Goal: Task Accomplishment & Management: Manage account settings

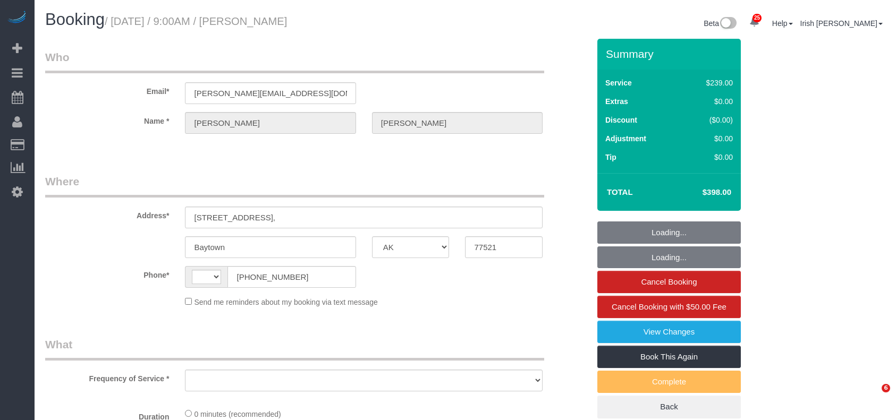
select select "[GEOGRAPHIC_DATA]"
select select "string:[GEOGRAPHIC_DATA]"
select select "object:1077"
select select "3"
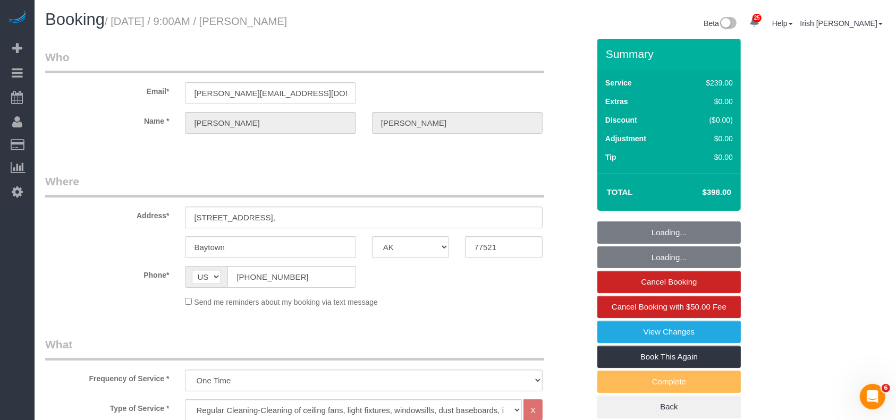
select select "object:1164"
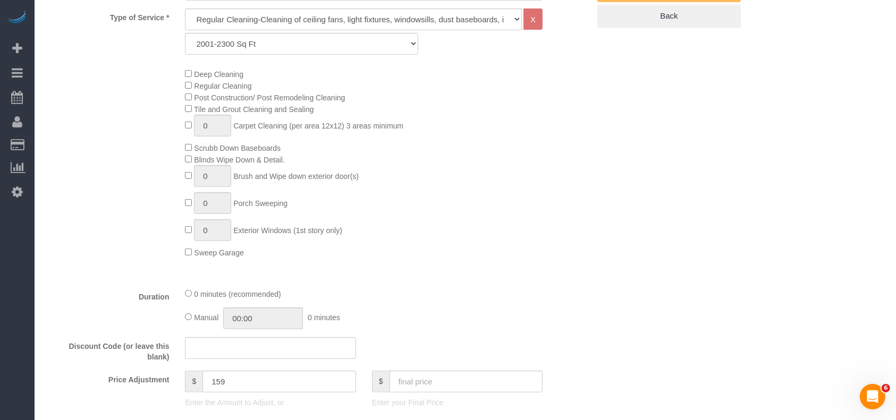
scroll to position [496, 0]
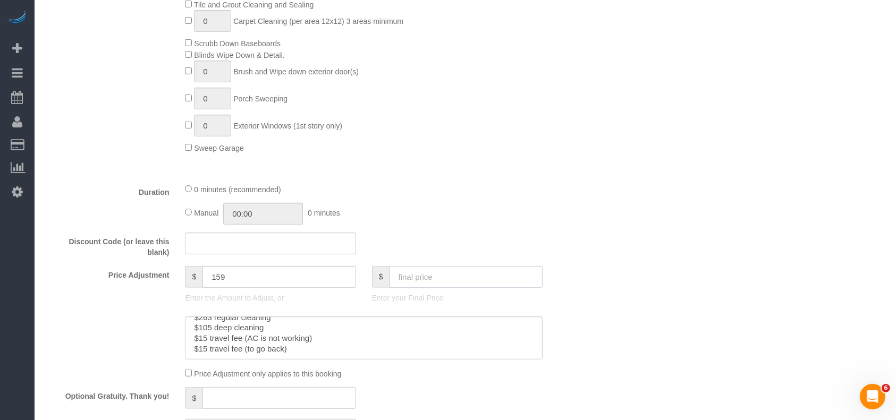
click at [441, 279] on input "text" at bounding box center [467, 277] width 154 height 22
type input "48"
type input "-191"
click at [429, 283] on input "text" at bounding box center [467, 277] width 154 height 22
paste input "5"
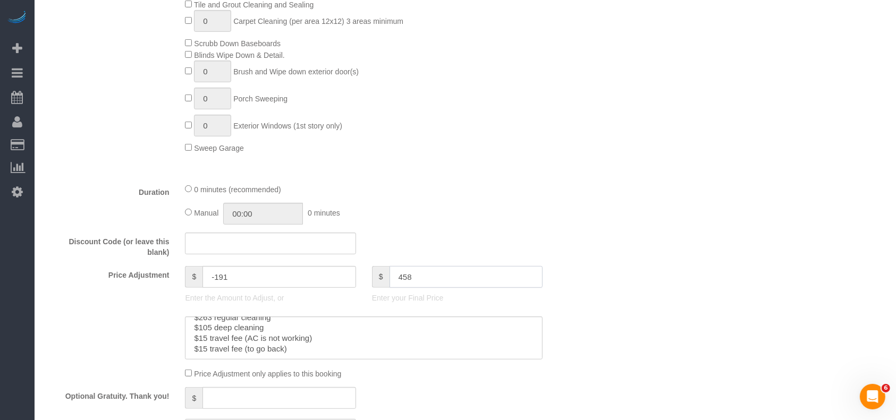
type input "458"
type input "219"
click at [203, 329] on textarea at bounding box center [364, 339] width 358 height 44
click at [207, 333] on textarea at bounding box center [364, 339] width 358 height 44
paste textarea "6"
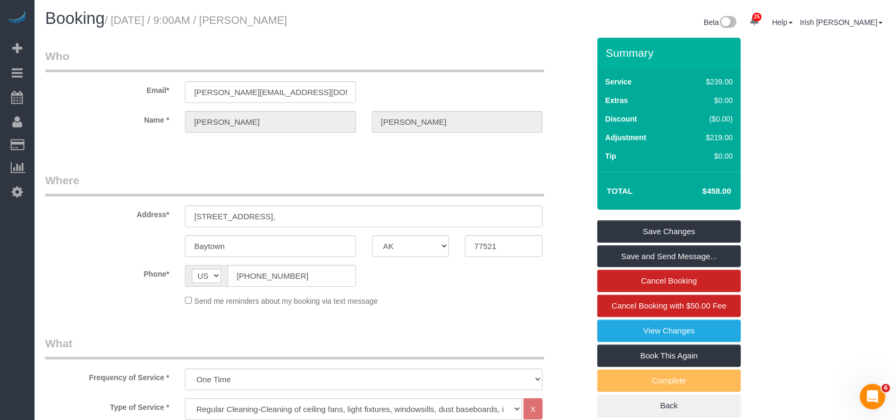
scroll to position [0, 0]
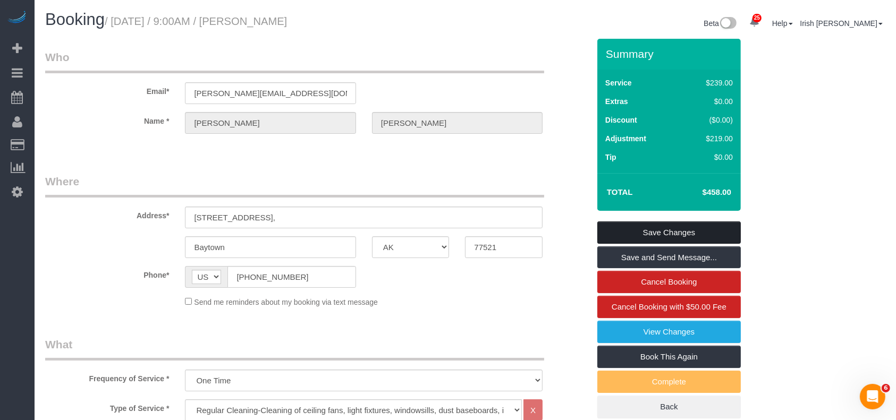
type textarea "$263 regular cleaning $165 deep cleaning $15 travel fee (AC is not working) $15…"
click at [706, 230] on link "Save Changes" at bounding box center [669, 233] width 144 height 22
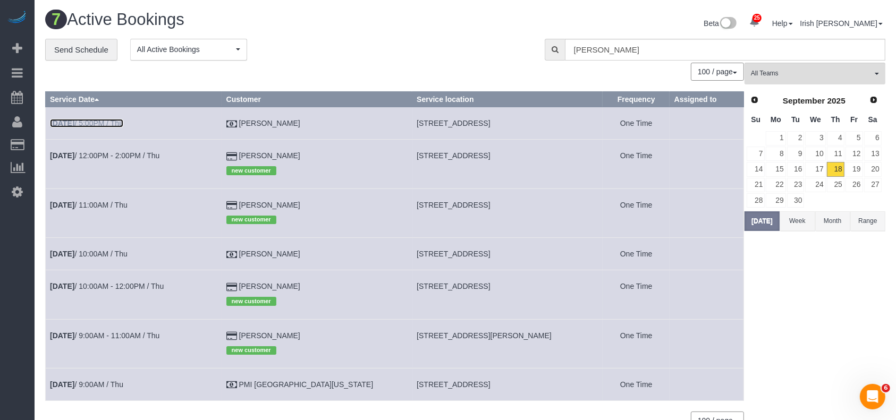
click at [104, 121] on link "[DATE] 5:00PM / Thu" at bounding box center [86, 123] width 73 height 9
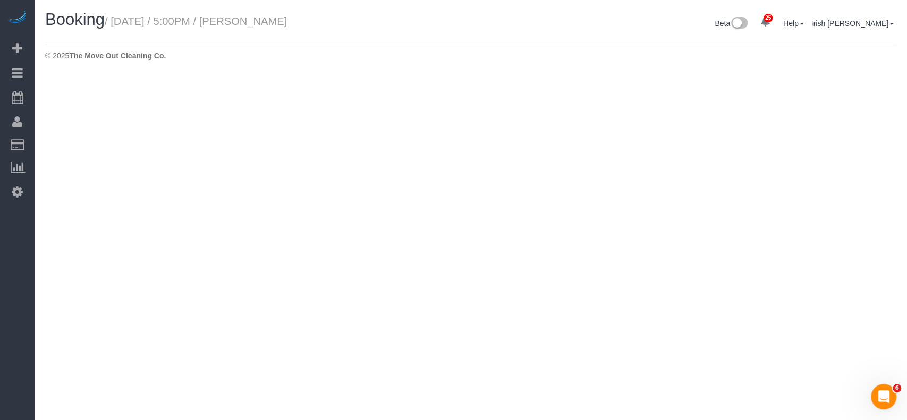
select select "[GEOGRAPHIC_DATA]"
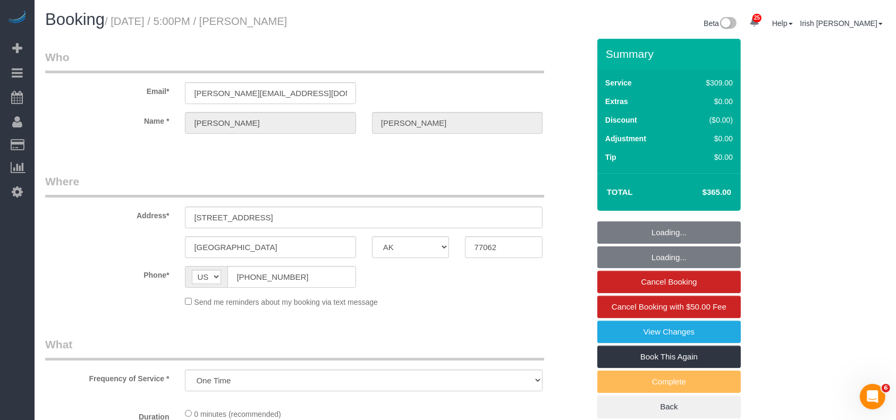
select select "object:1664"
select select "3"
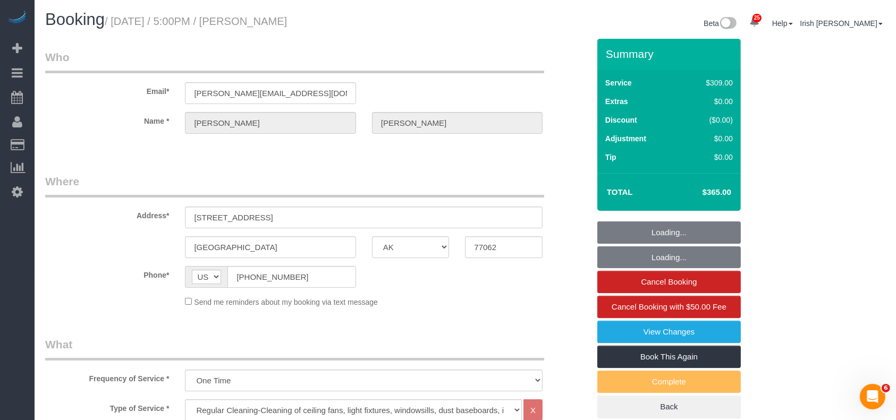
select select "object:1726"
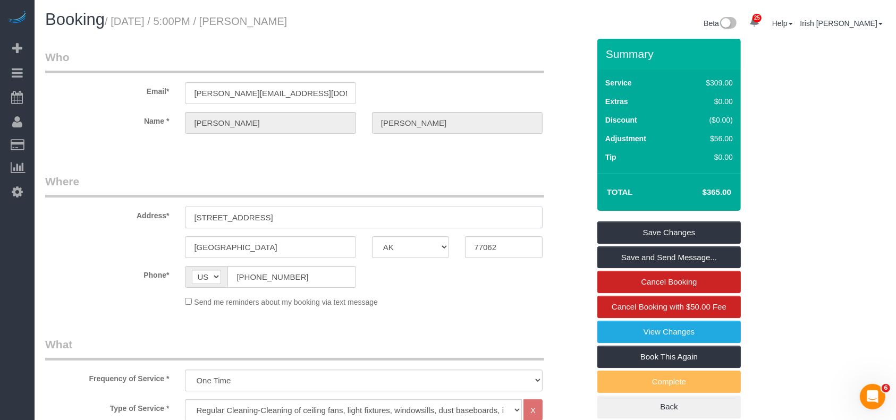
drag, startPoint x: 52, startPoint y: 227, endPoint x: 34, endPoint y: 227, distance: 17.5
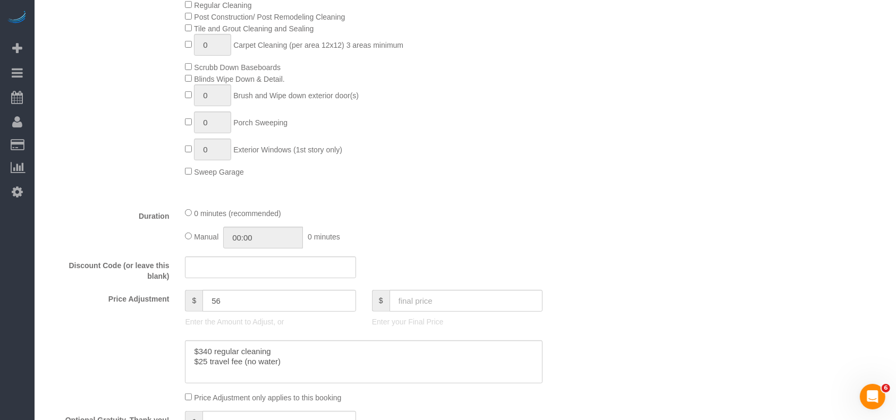
scroll to position [638, 0]
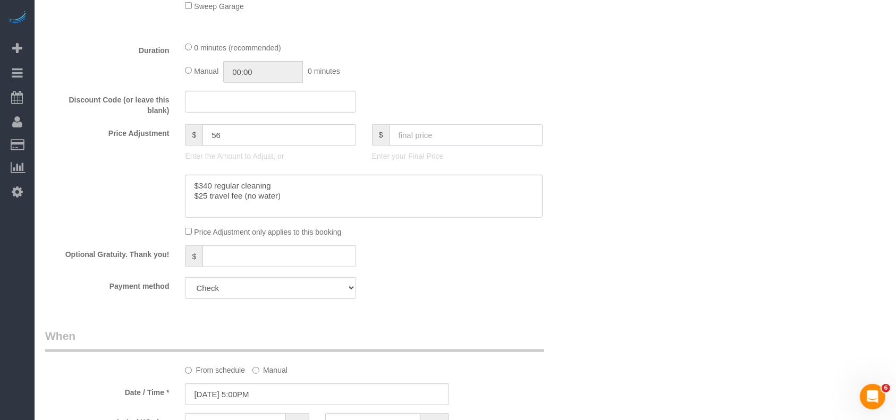
click at [431, 138] on input "text" at bounding box center [467, 135] width 154 height 22
type input "470"
click at [324, 203] on textarea at bounding box center [364, 197] width 358 height 44
type input "161"
click at [208, 212] on textarea at bounding box center [364, 197] width 358 height 44
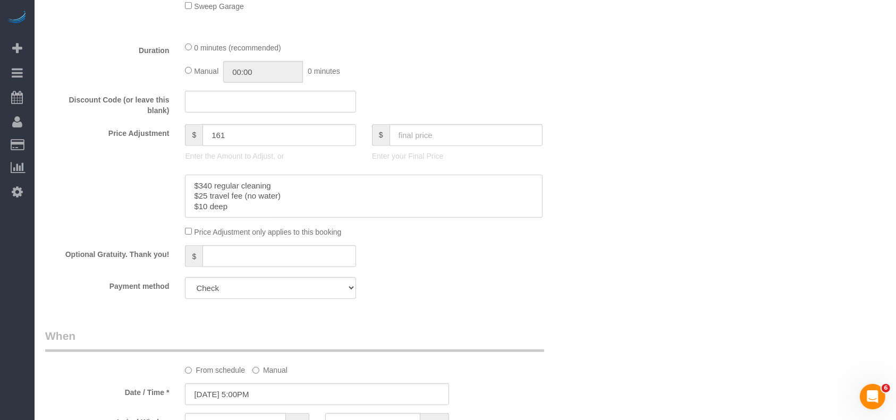
click at [208, 209] on textarea at bounding box center [364, 197] width 358 height 44
paste textarea "5"
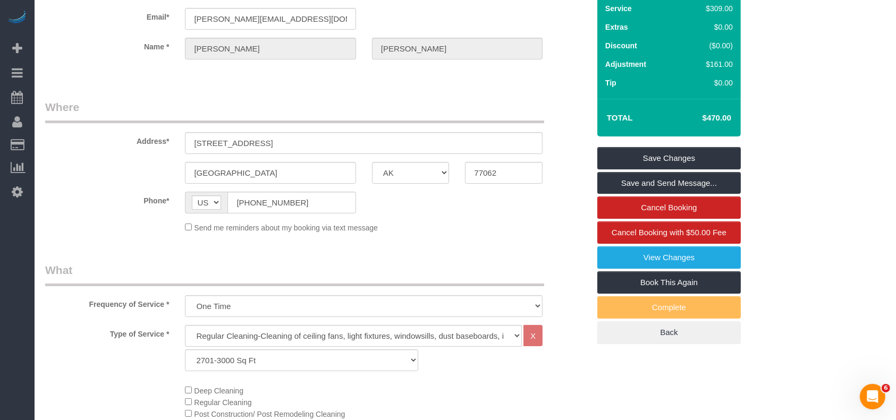
scroll to position [71, 0]
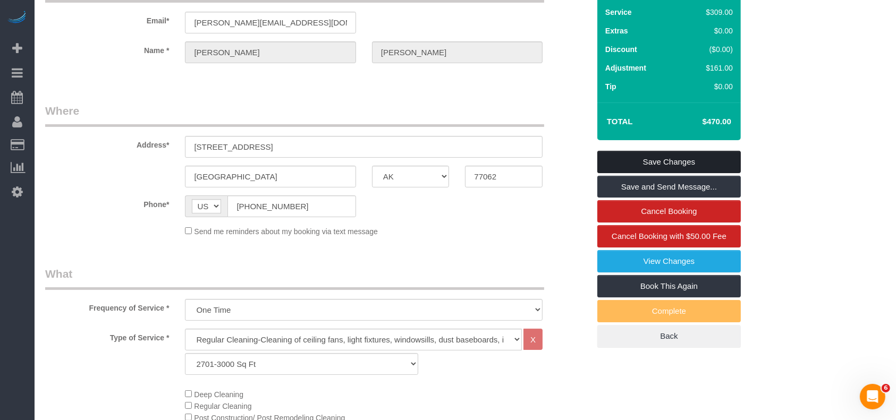
type textarea "$340 regular cleaning $25 travel fee (no water) $105 deep"
click at [632, 159] on link "Save Changes" at bounding box center [669, 162] width 144 height 22
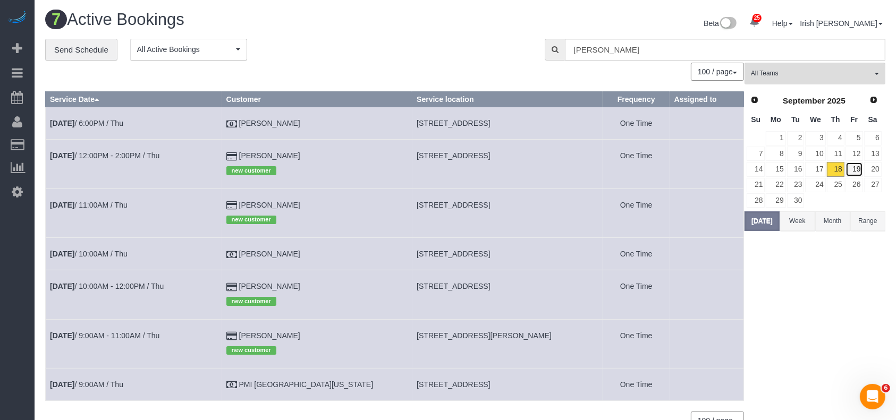
click at [861, 167] on link "19" at bounding box center [855, 169] width 18 height 14
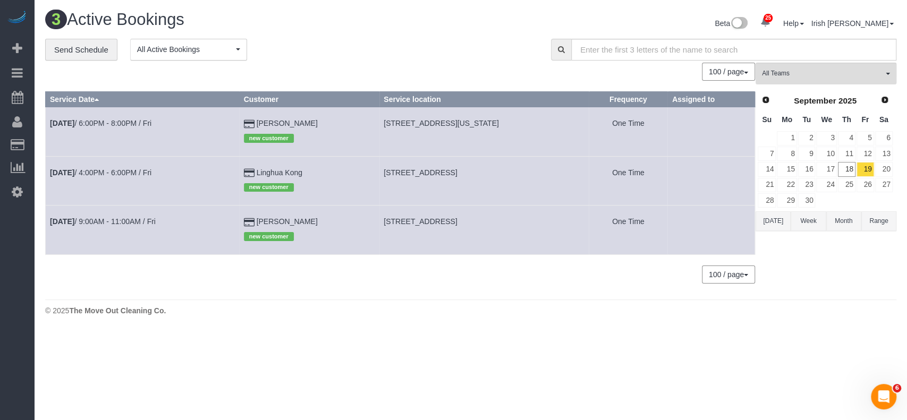
click at [36, 359] on body "25 Beta Your Notifications You have 0 alerts × You have 2 to charge for [DATE] …" at bounding box center [453, 210] width 907 height 420
click at [870, 167] on link "19" at bounding box center [866, 169] width 18 height 14
click at [790, 155] on link "8" at bounding box center [787, 154] width 20 height 14
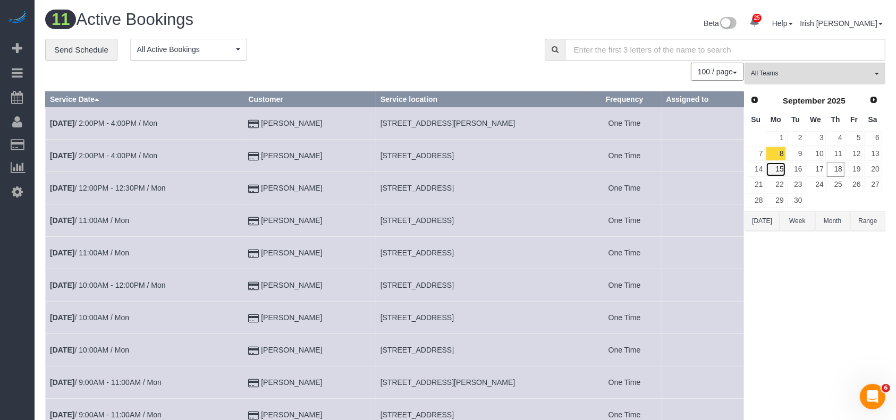
click at [779, 168] on link "15" at bounding box center [776, 169] width 20 height 14
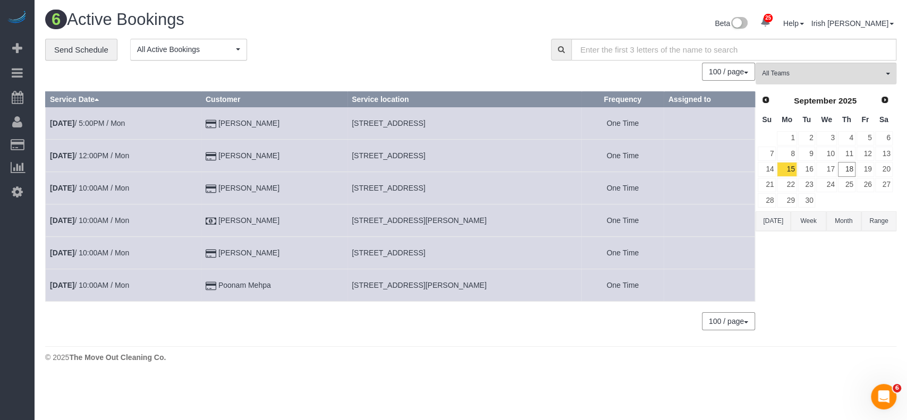
click at [389, 284] on span "[STREET_ADDRESS][PERSON_NAME]" at bounding box center [419, 285] width 135 height 9
click at [389, 285] on span "[STREET_ADDRESS][PERSON_NAME]" at bounding box center [419, 285] width 135 height 9
copy tr "[STREET_ADDRESS][PERSON_NAME]"
drag, startPoint x: 298, startPoint y: 282, endPoint x: 229, endPoint y: 284, distance: 69.6
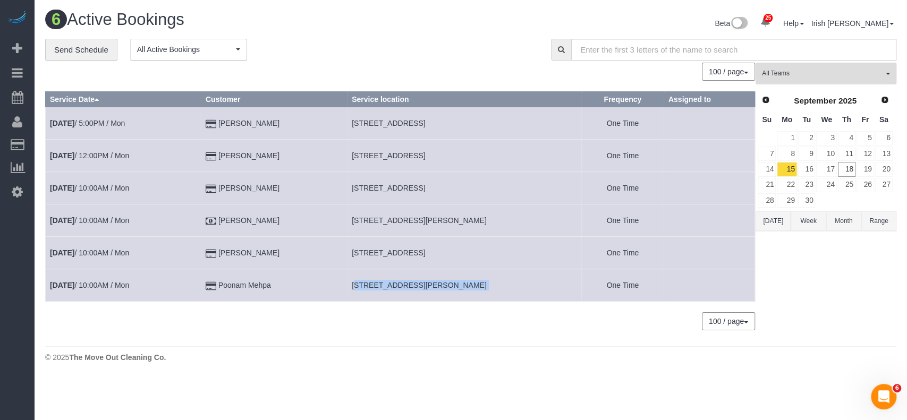
click at [229, 284] on td "Poonam Mehpa" at bounding box center [274, 285] width 146 height 32
copy td "Poonam Mehpa"
click at [362, 285] on span "[STREET_ADDRESS][PERSON_NAME]" at bounding box center [419, 285] width 135 height 9
click at [364, 285] on span "[STREET_ADDRESS][PERSON_NAME]" at bounding box center [419, 285] width 135 height 9
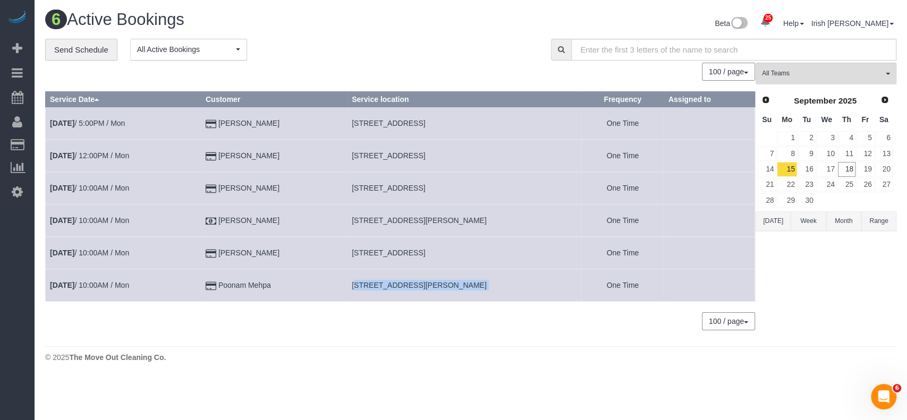
click at [365, 285] on span "[STREET_ADDRESS][PERSON_NAME]" at bounding box center [419, 285] width 135 height 9
copy tr "[STREET_ADDRESS][PERSON_NAME]"
click at [91, 284] on link "[DATE] 10:00AM / Mon" at bounding box center [89, 285] width 79 height 9
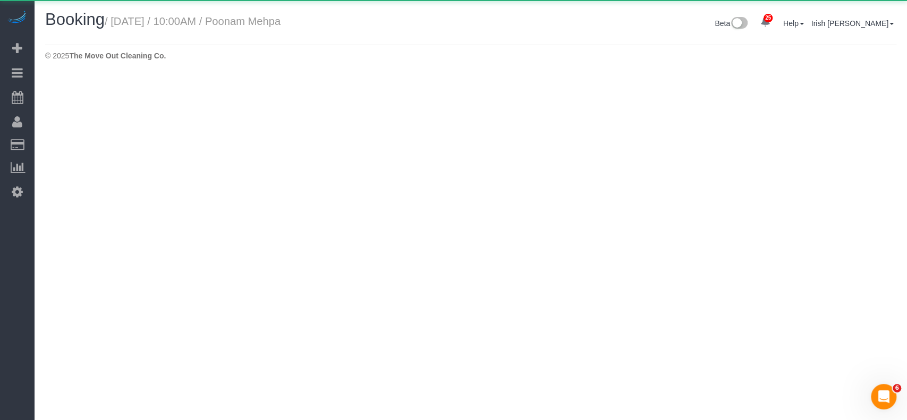
select select "[GEOGRAPHIC_DATA]"
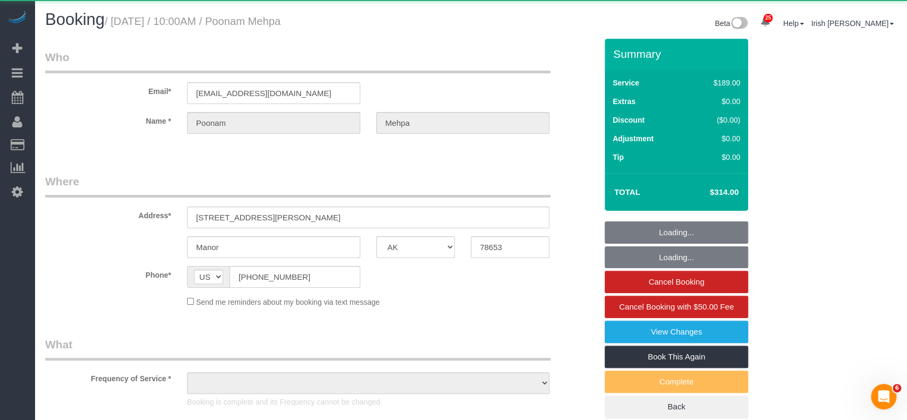
select select "object:2527"
select select "string:fspay-8201f994-7fd0-42cf-8e00-38346424df93"
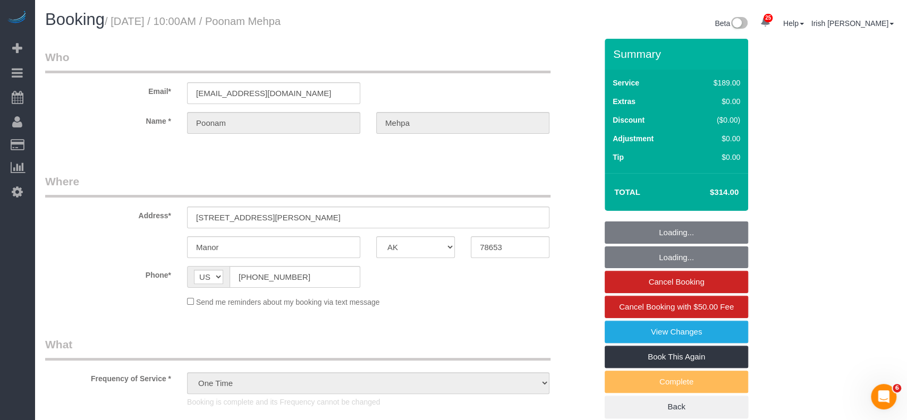
select select "object:2616"
select select "3"
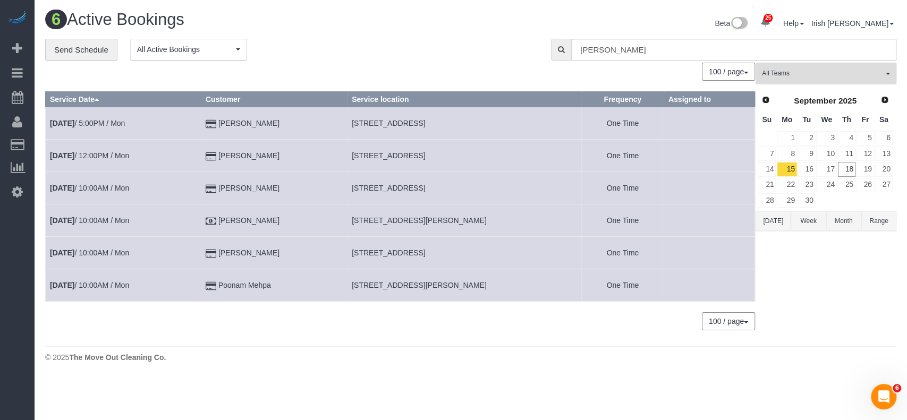
click at [767, 221] on button "[DATE]" at bounding box center [773, 222] width 35 height 20
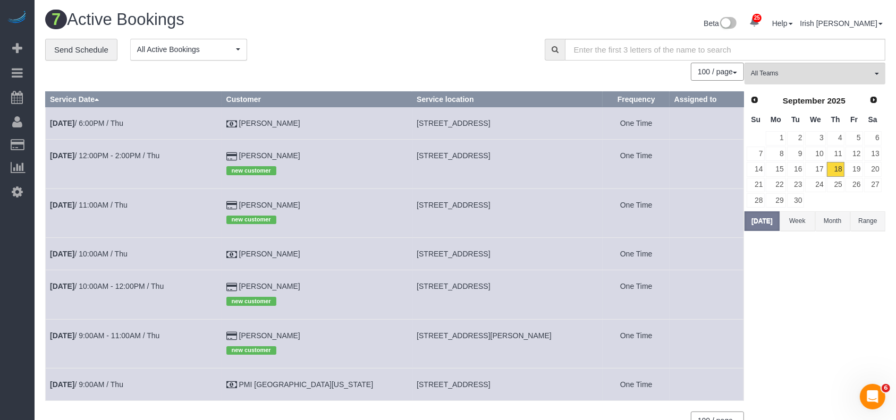
click at [417, 201] on span "[STREET_ADDRESS]" at bounding box center [453, 205] width 73 height 9
click at [421, 204] on span "[STREET_ADDRESS]" at bounding box center [453, 205] width 73 height 9
click at [420, 203] on span "[STREET_ADDRESS]" at bounding box center [453, 205] width 73 height 9
copy tr "[STREET_ADDRESS]"
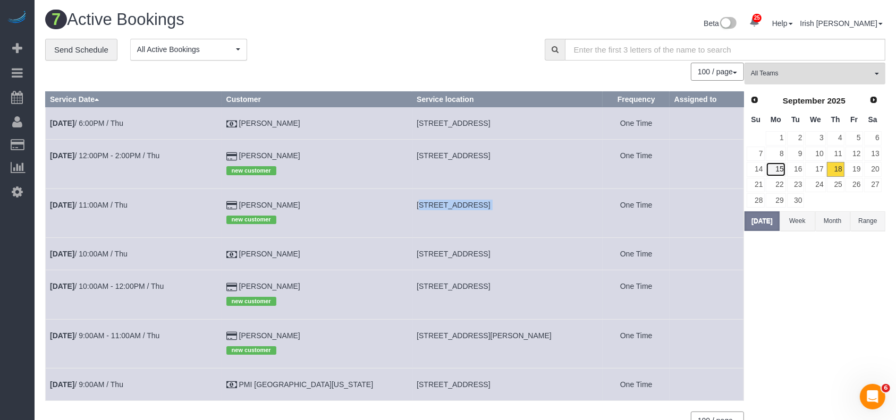
click at [781, 168] on link "15" at bounding box center [776, 169] width 20 height 14
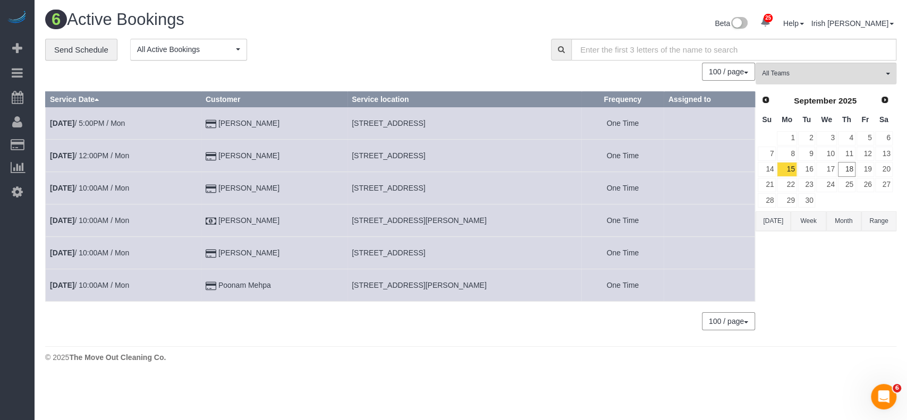
drag, startPoint x: 297, startPoint y: 285, endPoint x: 249, endPoint y: 258, distance: 54.7
click at [217, 289] on td "Poonam Mehpa" at bounding box center [274, 285] width 146 height 32
copy td "Poonam Mehpa"
click at [775, 220] on button "[DATE]" at bounding box center [773, 222] width 35 height 20
click at [849, 167] on link "18" at bounding box center [847, 169] width 18 height 14
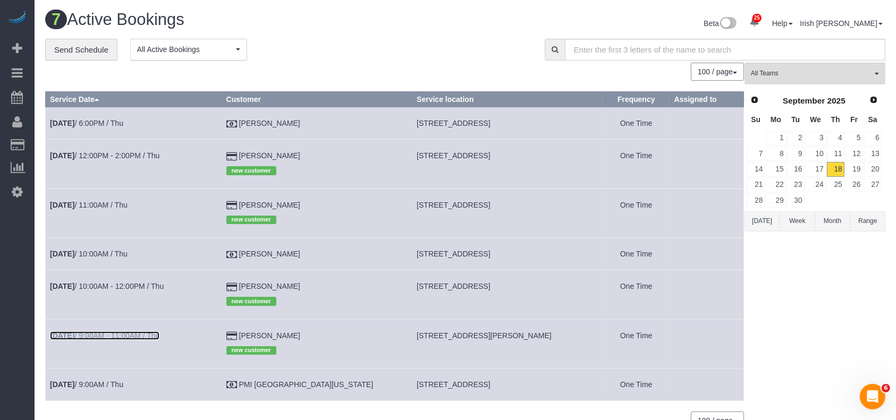
click at [136, 335] on link "[DATE] 9:00AM - 11:00AM / Thu" at bounding box center [104, 336] width 109 height 9
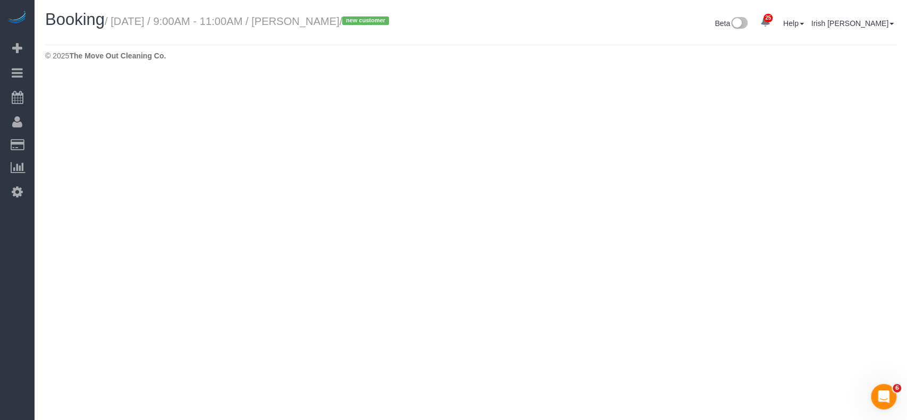
select select "[GEOGRAPHIC_DATA]"
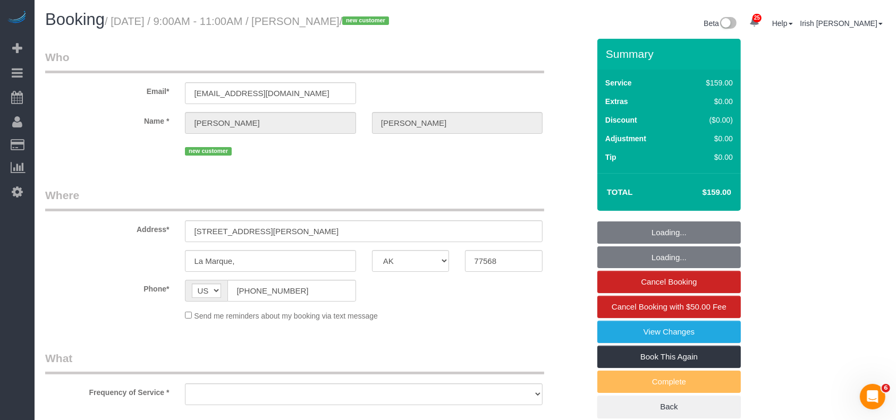
select select "object:3376"
select select "string:fspay-bc13550e-23fc-4c92-98dc-76e0e9ca66dc"
select select "3"
select select "object:3460"
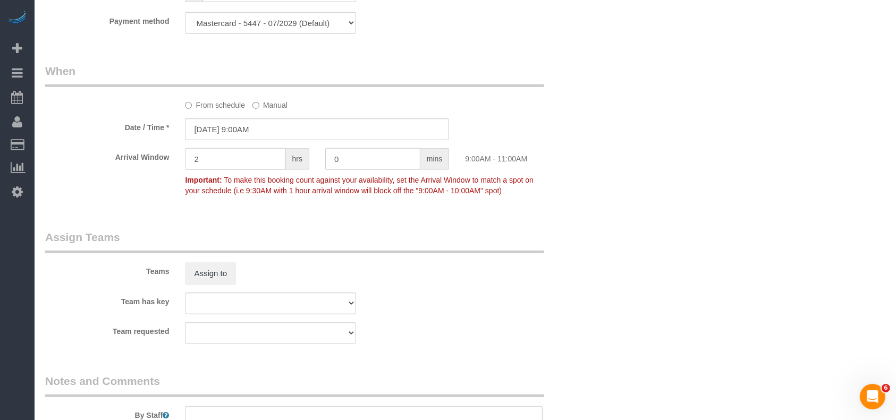
scroll to position [1134, 0]
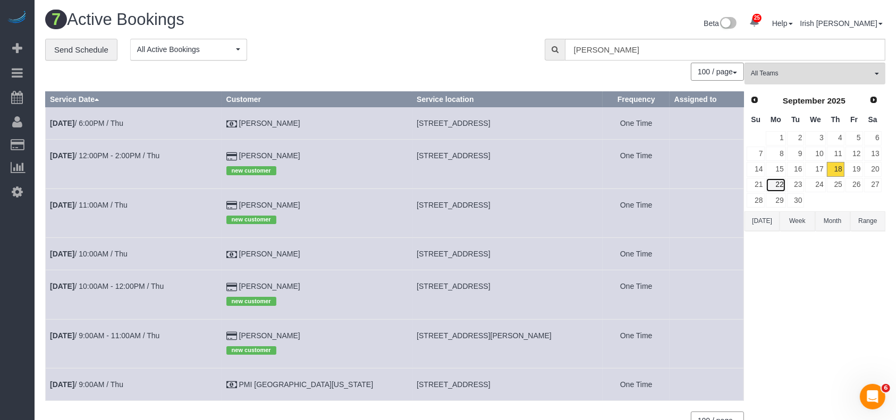
click at [784, 185] on link "22" at bounding box center [776, 185] width 20 height 14
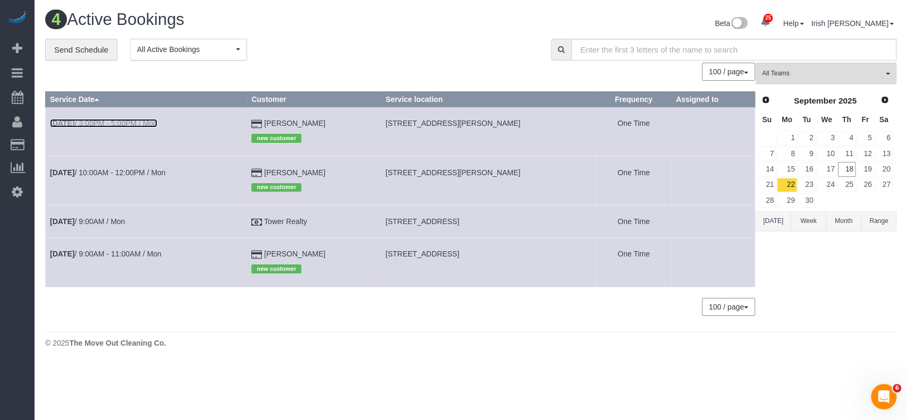
click at [123, 120] on link "[DATE] 3:00PM - 5:00PM / Mon" at bounding box center [103, 123] width 107 height 9
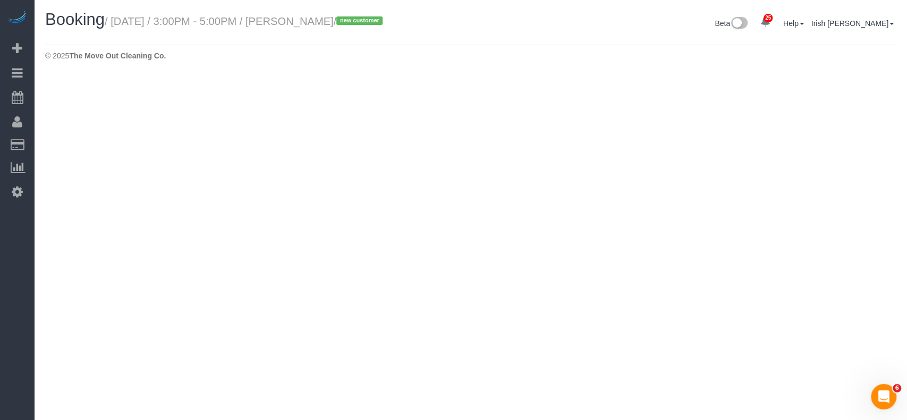
select select "[GEOGRAPHIC_DATA]"
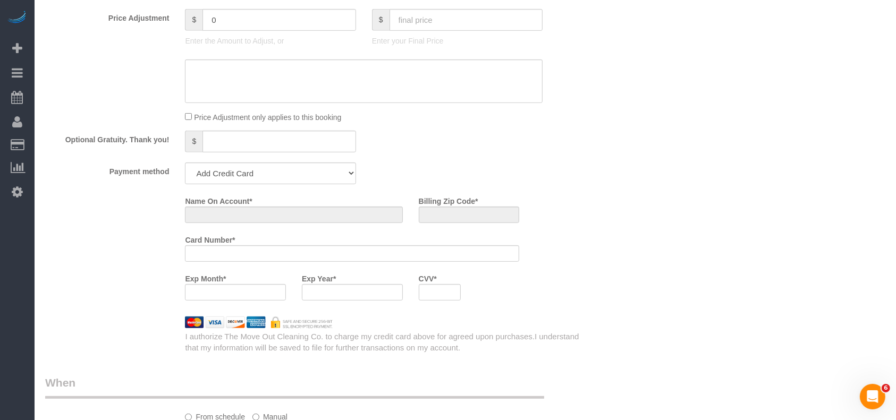
select select "object:3987"
select select "string:fspay-a53e6952-ab4c-4218-bcbf-00ff991383f0"
select select "spot77"
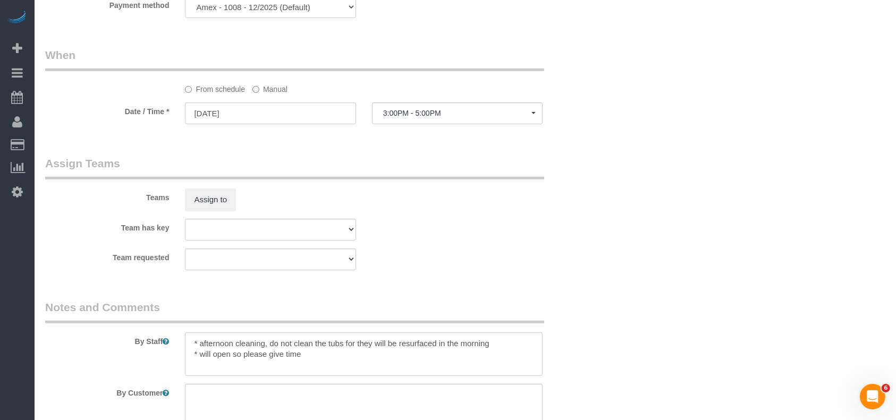
scroll to position [982, 0]
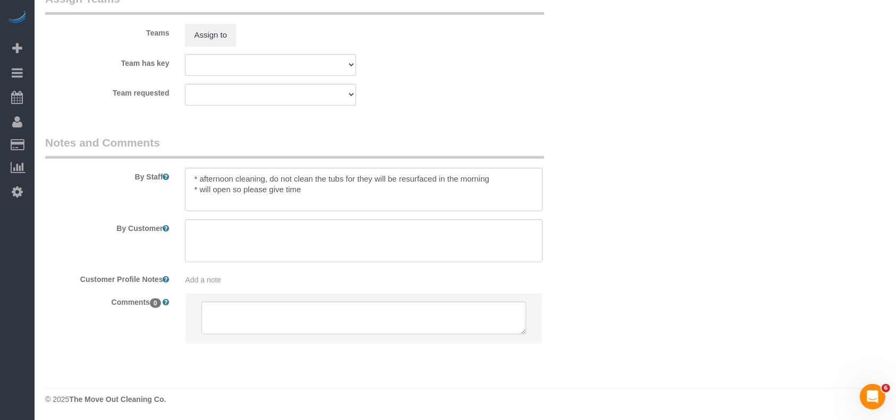
select select "3"
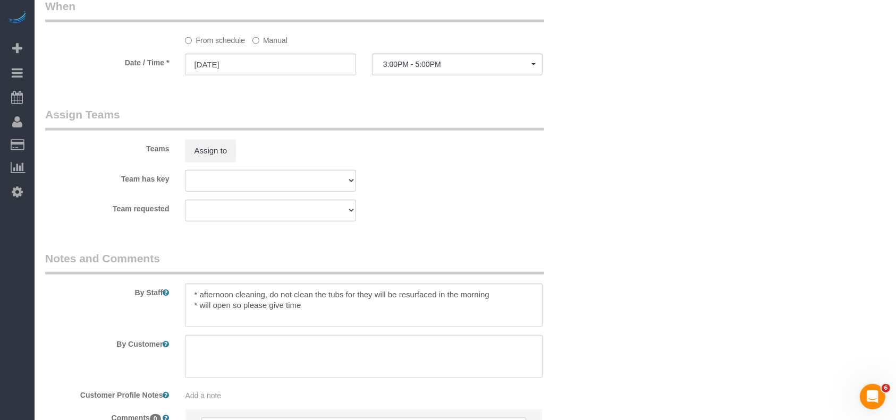
select select "object:4065"
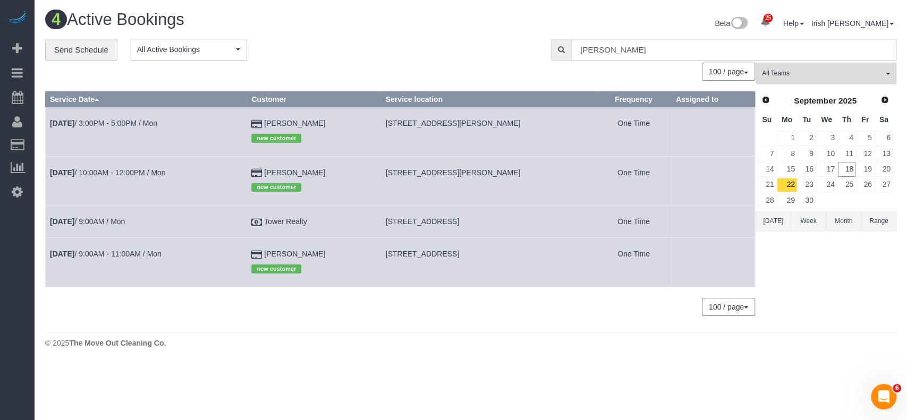
click at [770, 218] on button "[DATE]" at bounding box center [773, 222] width 35 height 20
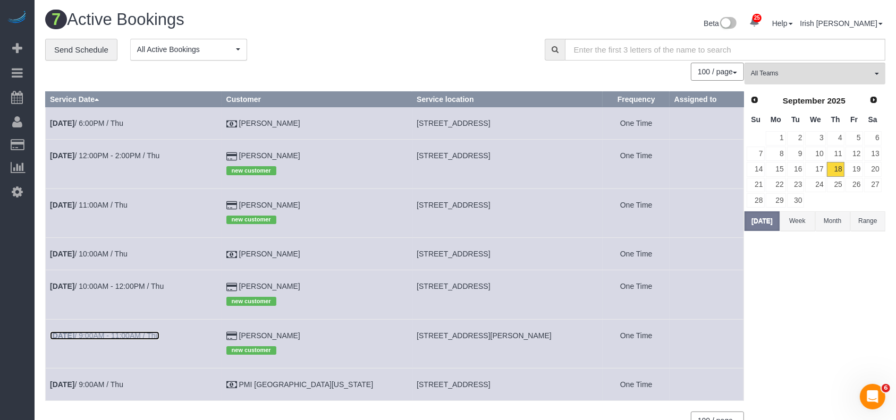
click at [89, 337] on link "[DATE] 9:00AM - 11:00AM / Thu" at bounding box center [104, 336] width 109 height 9
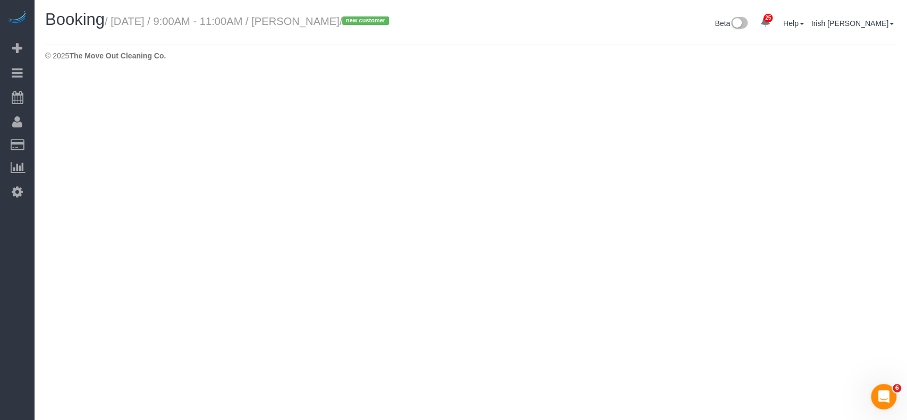
select select "[GEOGRAPHIC_DATA]"
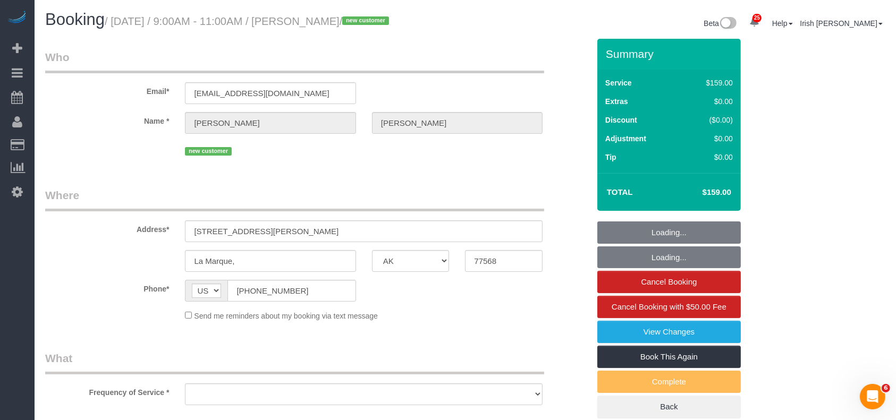
select select "object:4604"
select select "string:fspay-bc13550e-23fc-4c92-98dc-76e0e9ca66dc"
select select "object:4630"
select select "3"
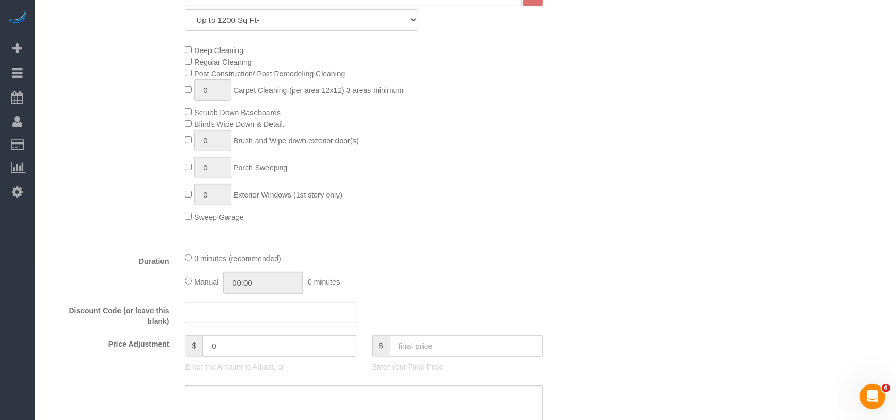
scroll to position [567, 0]
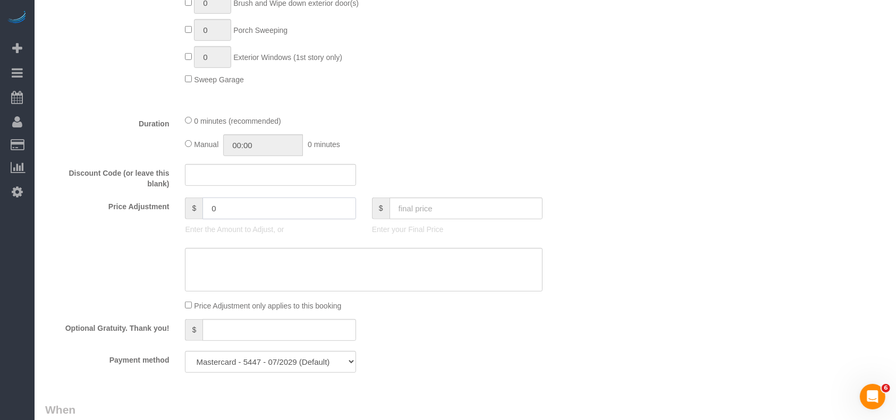
drag, startPoint x: 250, startPoint y: 212, endPoint x: 153, endPoint y: 207, distance: 97.4
click at [155, 207] on div "Price Adjustment $ 0 Enter the Amount to Adjust, or $ Enter your Final Price" at bounding box center [317, 219] width 560 height 43
paste input "5"
drag, startPoint x: 238, startPoint y: 217, endPoint x: 187, endPoint y: 217, distance: 51.0
click at [187, 217] on div "$ 15" at bounding box center [270, 209] width 171 height 22
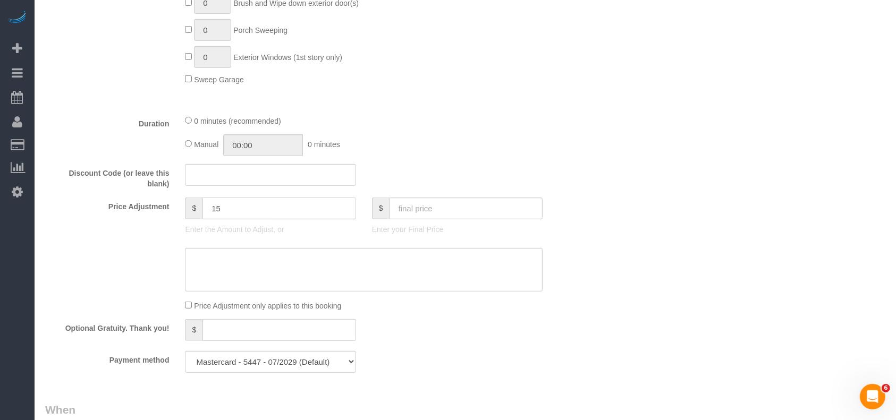
type input "15"
click at [236, 271] on textarea at bounding box center [364, 270] width 358 height 44
paste textarea "15"
click at [185, 261] on textarea at bounding box center [364, 270] width 358 height 44
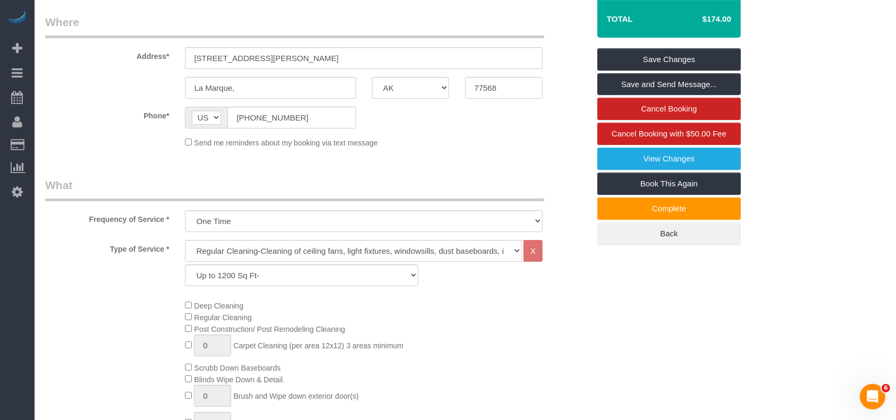
scroll to position [0, 0]
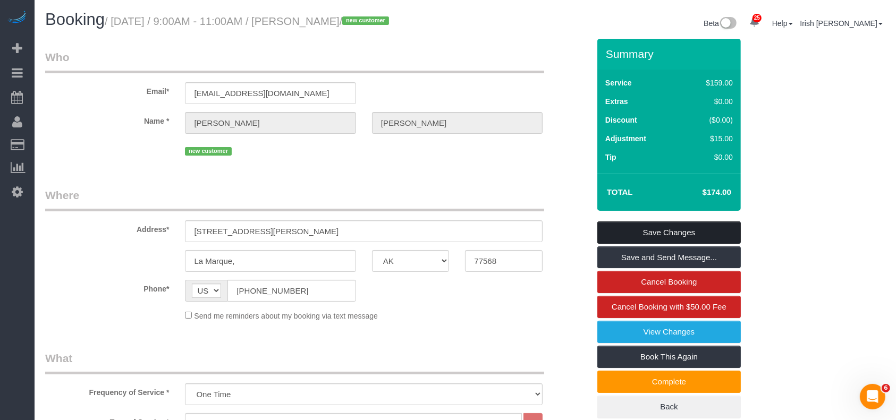
type textarea "$15 travel fee"
click at [687, 231] on link "Save Changes" at bounding box center [669, 233] width 144 height 22
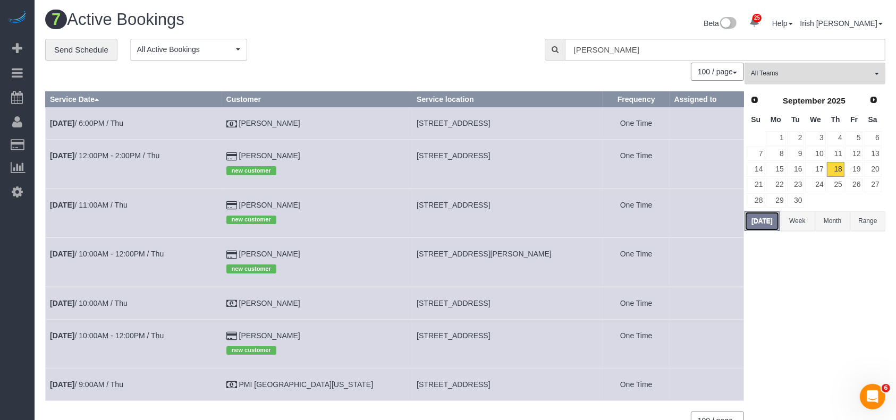
click at [770, 223] on button "[DATE]" at bounding box center [762, 222] width 35 height 20
click at [119, 201] on td "[DATE] 11:00AM / Thu" at bounding box center [134, 213] width 176 height 49
click at [113, 203] on link "[DATE] 11:00AM / Thu" at bounding box center [89, 205] width 78 height 9
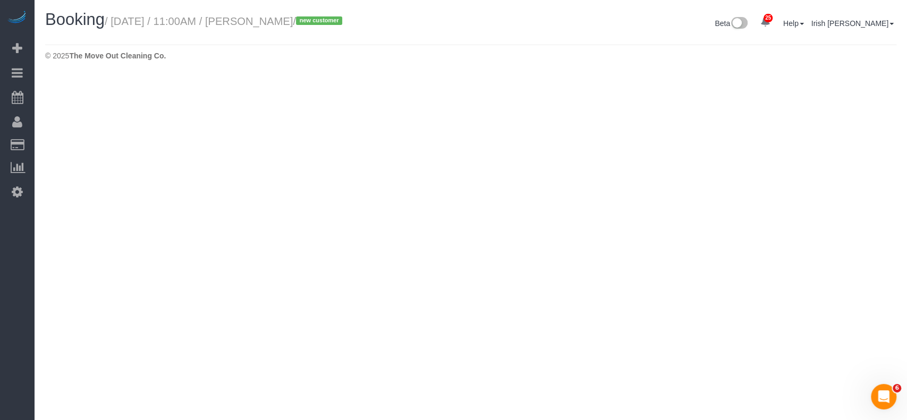
select select "[GEOGRAPHIC_DATA]"
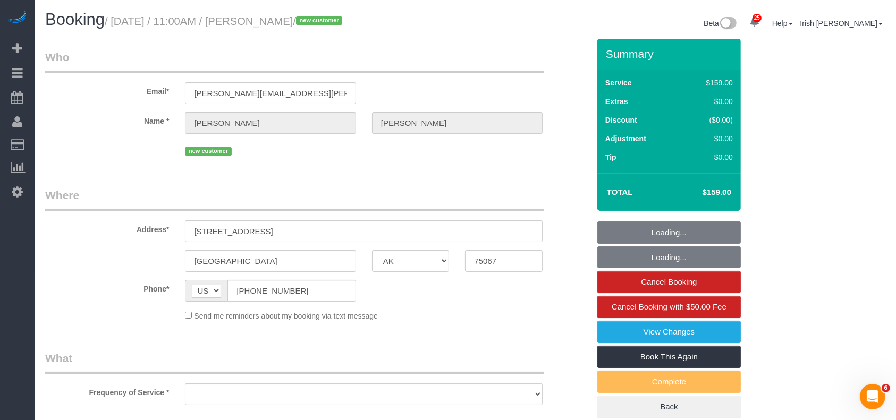
select select "object:5262"
select select "string:fspay-b1132cfa-0252-4119-8f3c-6a0ea7cebf99"
select select "object:5288"
select select "3"
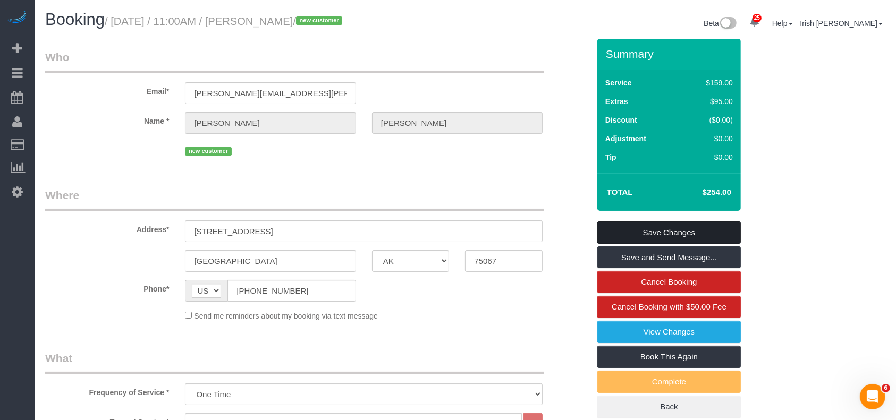
click at [639, 225] on link "Save Changes" at bounding box center [669, 233] width 144 height 22
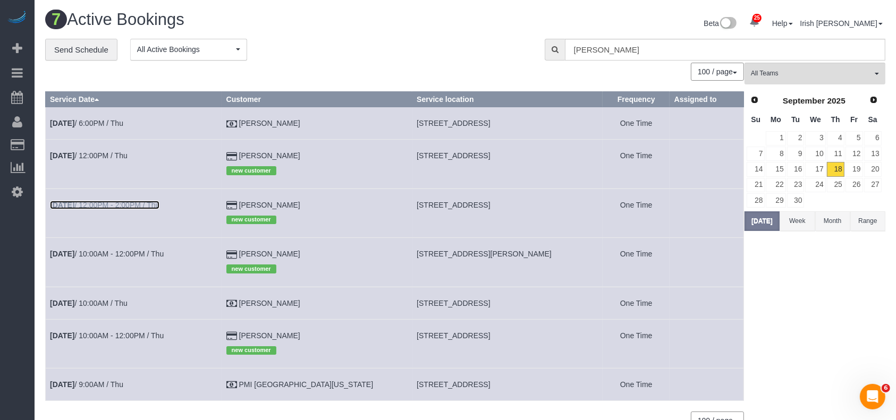
click at [99, 201] on link "[DATE] 12:00PM - 2:00PM / Thu" at bounding box center [104, 205] width 109 height 9
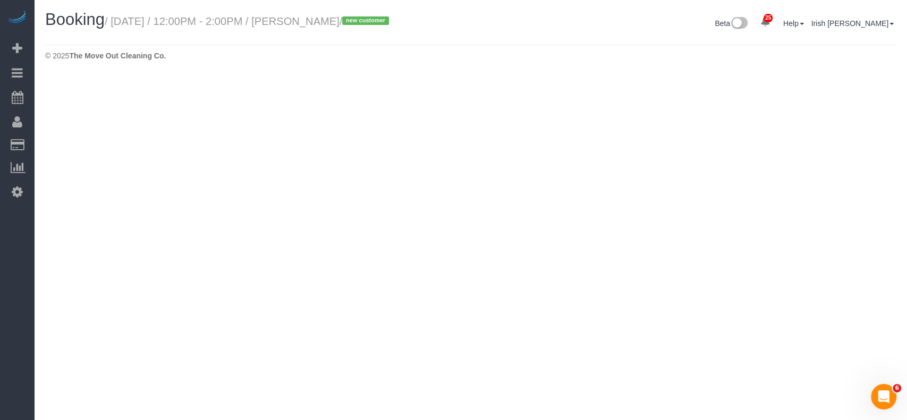
select select "[GEOGRAPHIC_DATA]"
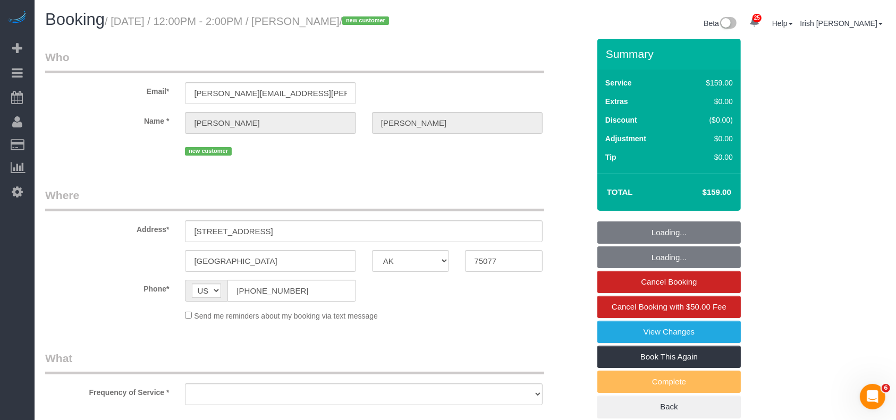
select select "string:fspay-b1132cfa-0252-4119-8f3c-6a0ea7cebf99"
select select "object:5839"
select select "spot140"
select select "object:5851"
select select "3"
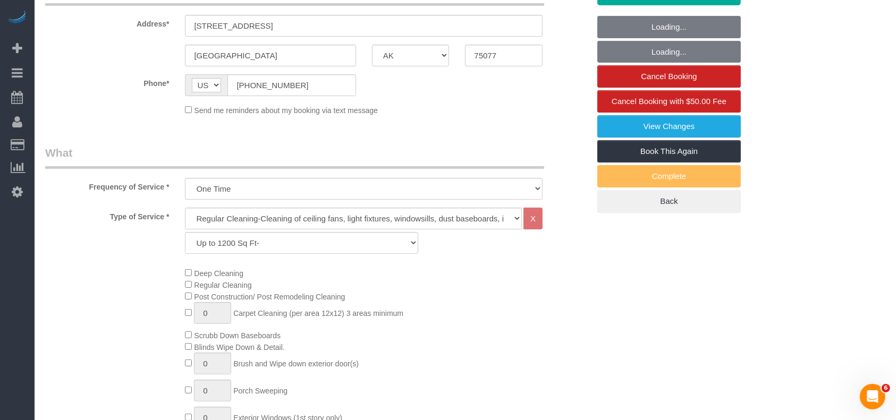
scroll to position [213, 0]
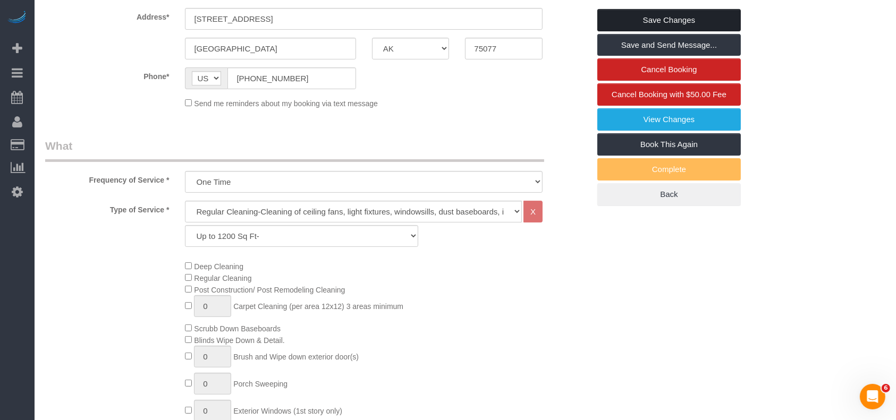
click at [643, 21] on link "Save Changes" at bounding box center [669, 20] width 144 height 22
